Goal: Task Accomplishment & Management: Complete application form

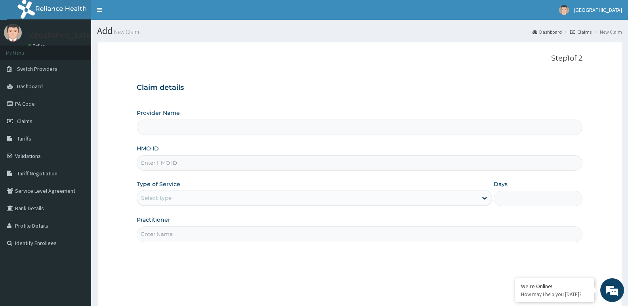
click at [188, 163] on input "HMO ID" at bounding box center [359, 162] width 445 height 15
type input "DG"
type input "Dunia hospital"
type input "DGC/10164/A"
click at [210, 195] on div "Select type" at bounding box center [307, 198] width 340 height 13
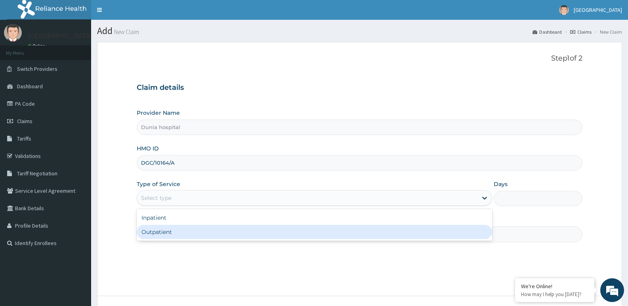
click at [200, 233] on div "Outpatient" at bounding box center [314, 232] width 355 height 14
type input "1"
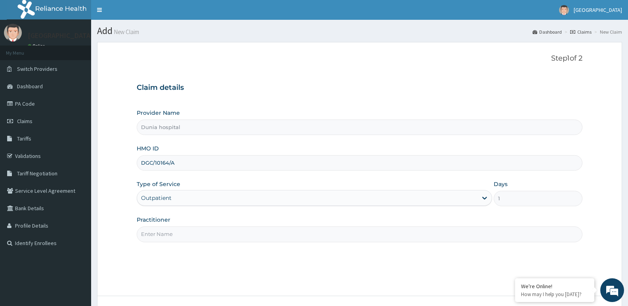
click at [201, 230] on input "Practitioner" at bounding box center [359, 233] width 445 height 15
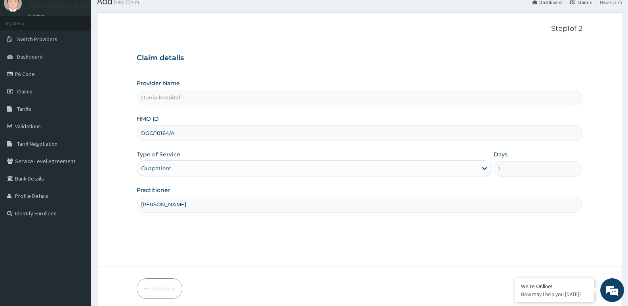
scroll to position [61, 0]
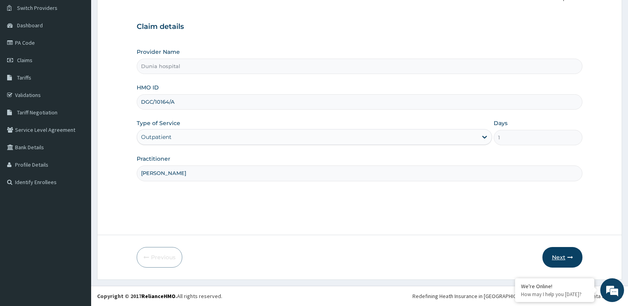
type input "[PERSON_NAME]"
click at [554, 259] on button "Next" at bounding box center [562, 257] width 40 height 21
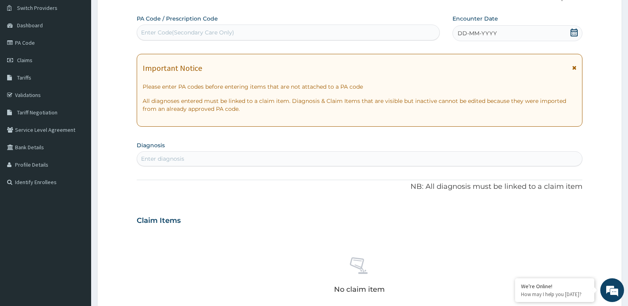
click at [573, 32] on icon at bounding box center [574, 33] width 8 height 8
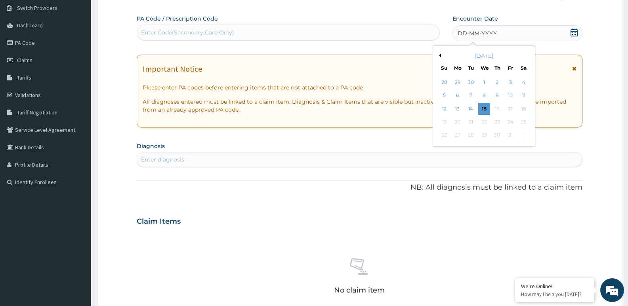
click at [290, 36] on div "Enter Code(Secondary Care Only)" at bounding box center [288, 32] width 302 height 13
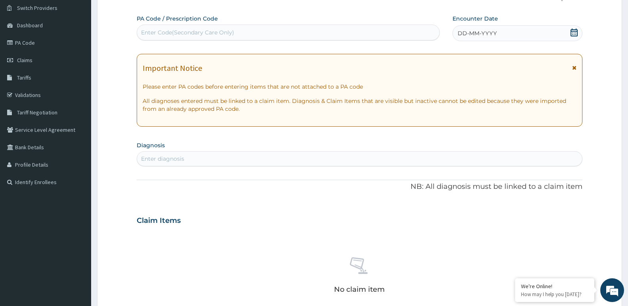
click at [290, 36] on div "Enter Code(Secondary Care Only)" at bounding box center [288, 32] width 302 height 13
paste input "PA/20390E"
type input "PA/20390E"
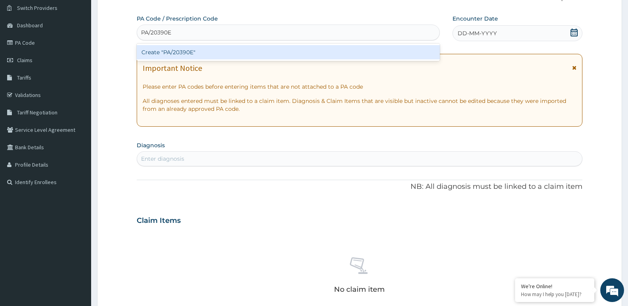
click at [249, 54] on div "Create "PA/20390E"" at bounding box center [288, 52] width 303 height 14
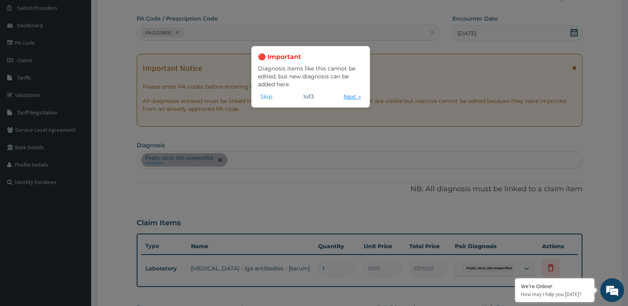
click at [350, 98] on button "Next →" at bounding box center [352, 96] width 22 height 9
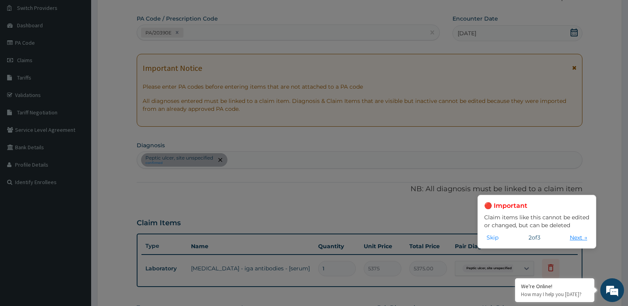
click at [582, 237] on button "Next →" at bounding box center [578, 237] width 22 height 9
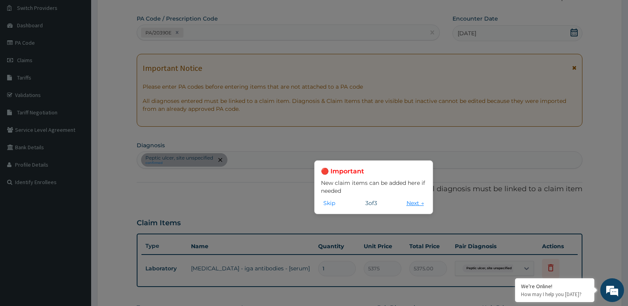
click at [409, 204] on button "Next →" at bounding box center [415, 203] width 22 height 9
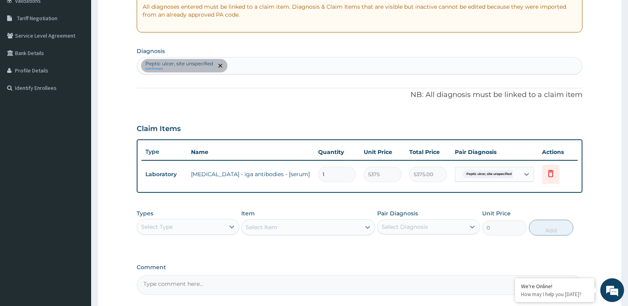
scroll to position [227, 0]
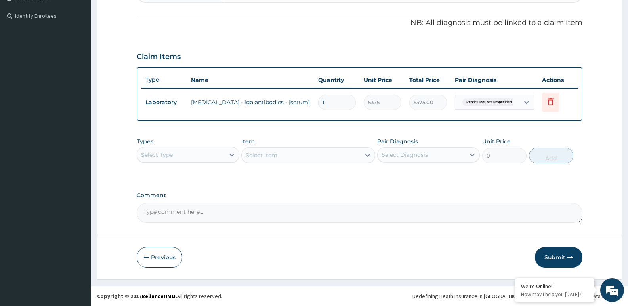
click at [213, 156] on div "Select Type" at bounding box center [180, 154] width 87 height 13
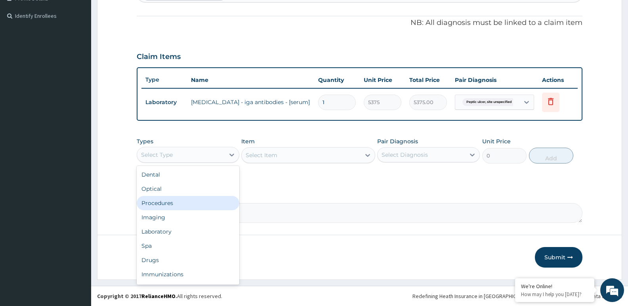
click at [195, 199] on div "Procedures" at bounding box center [188, 203] width 103 height 14
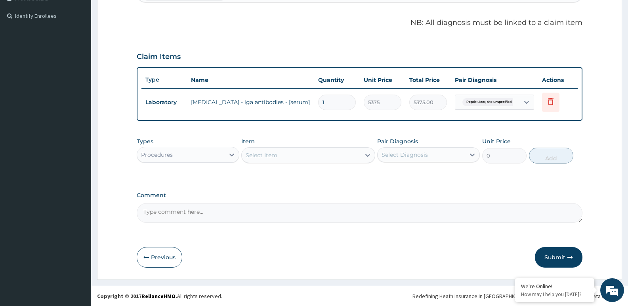
click at [307, 157] on div "Select Item" at bounding box center [301, 155] width 118 height 13
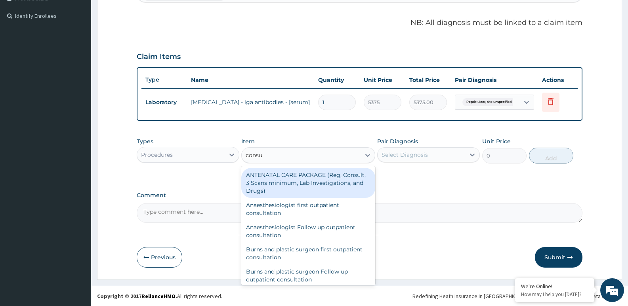
type input "consul"
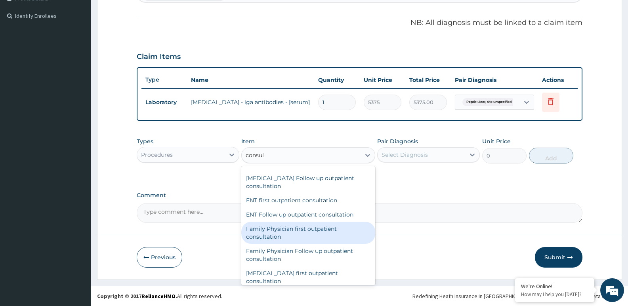
scroll to position [356, 0]
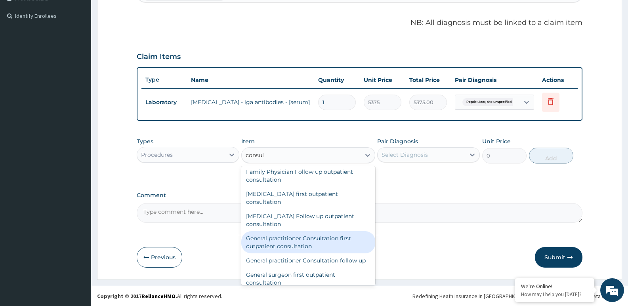
click at [296, 240] on div "General practitioner Consultation first outpatient consultation" at bounding box center [307, 242] width 133 height 22
type input "3547.5"
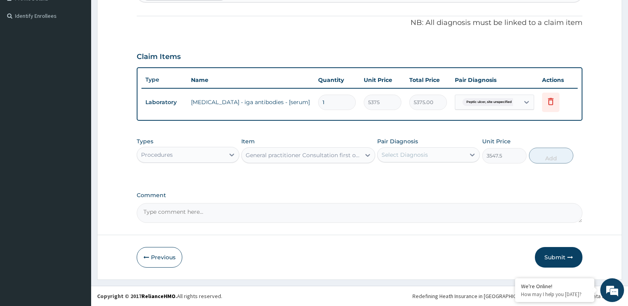
click at [439, 158] on div "Select Diagnosis" at bounding box center [420, 154] width 87 height 13
click at [423, 172] on label "Peptic ulcer, site unspecified" at bounding box center [431, 174] width 83 height 8
checkbox input "true"
click at [539, 160] on button "Add" at bounding box center [551, 156] width 44 height 16
type input "0"
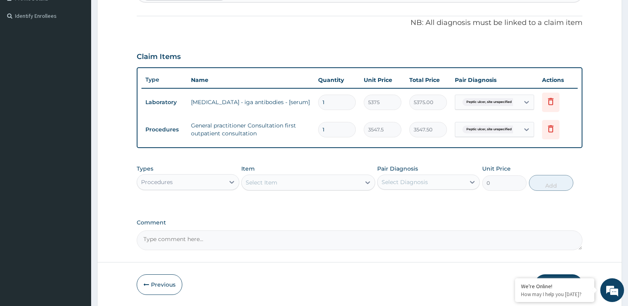
type input "0"
type input "0.00"
type input "1"
type input "3547.50"
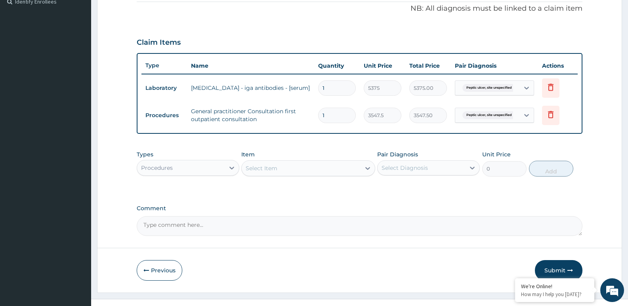
scroll to position [255, 0]
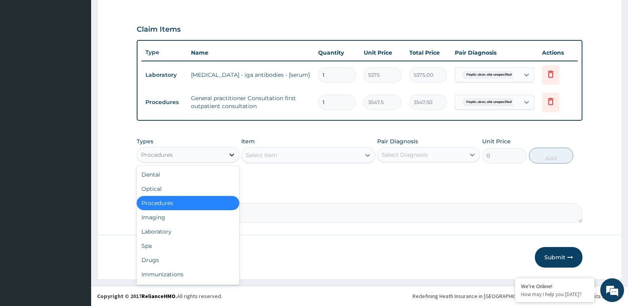
click at [226, 153] on div at bounding box center [231, 155] width 14 height 14
click at [203, 225] on div "Laboratory" at bounding box center [188, 231] width 103 height 14
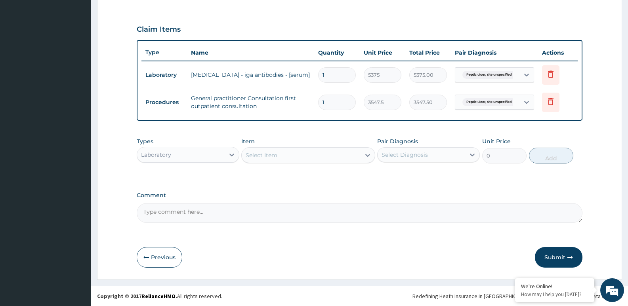
click at [281, 158] on div "Select Item" at bounding box center [301, 155] width 118 height 13
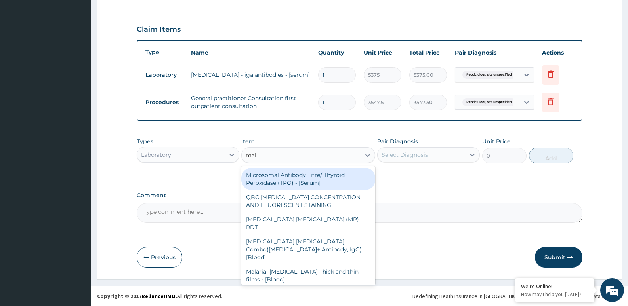
type input "mala"
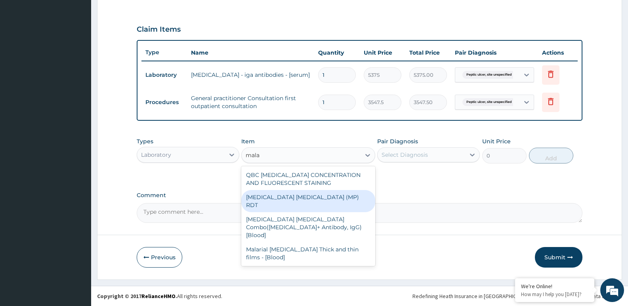
click at [296, 198] on div "[MEDICAL_DATA] [MEDICAL_DATA] (MP) RDT" at bounding box center [307, 201] width 133 height 22
type input "1612.5"
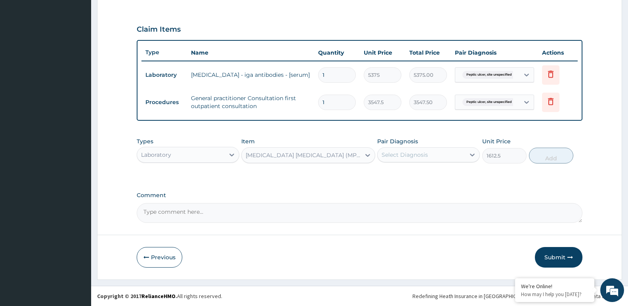
click at [434, 160] on div "Select Diagnosis" at bounding box center [420, 154] width 87 height 13
click at [431, 174] on label "Peptic ulcer, site unspecified" at bounding box center [431, 174] width 83 height 8
checkbox input "true"
click at [544, 153] on button "Add" at bounding box center [551, 156] width 44 height 16
type input "0"
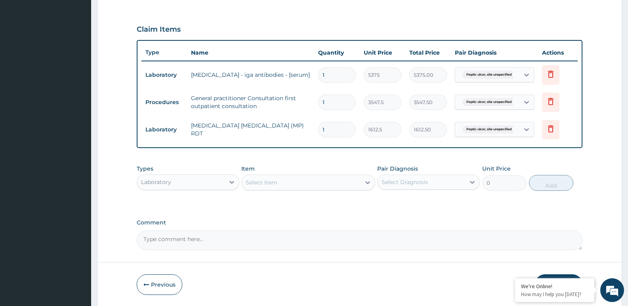
scroll to position [282, 0]
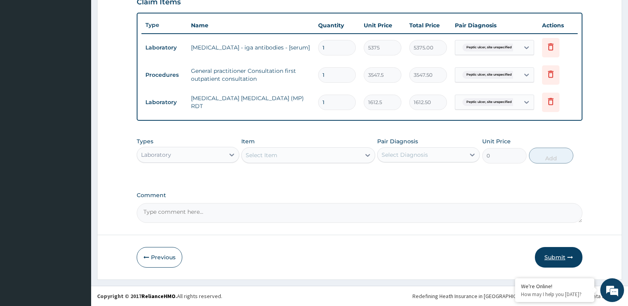
click at [544, 255] on button "Submit" at bounding box center [558, 257] width 48 height 21
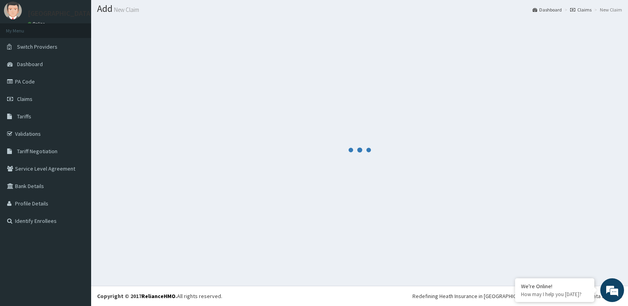
scroll to position [22, 0]
